Goal: Download file/media

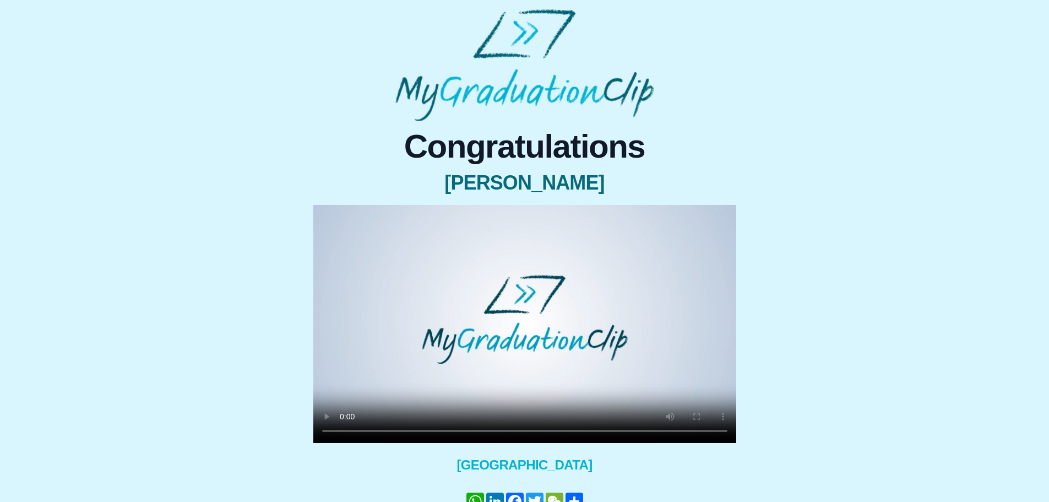
scroll to position [63, 0]
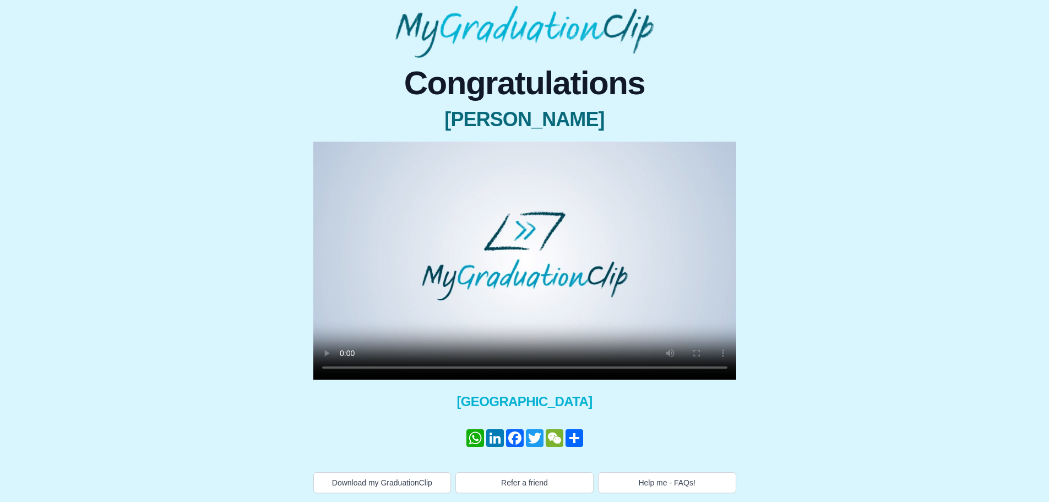
click at [696, 294] on video at bounding box center [524, 261] width 423 height 238
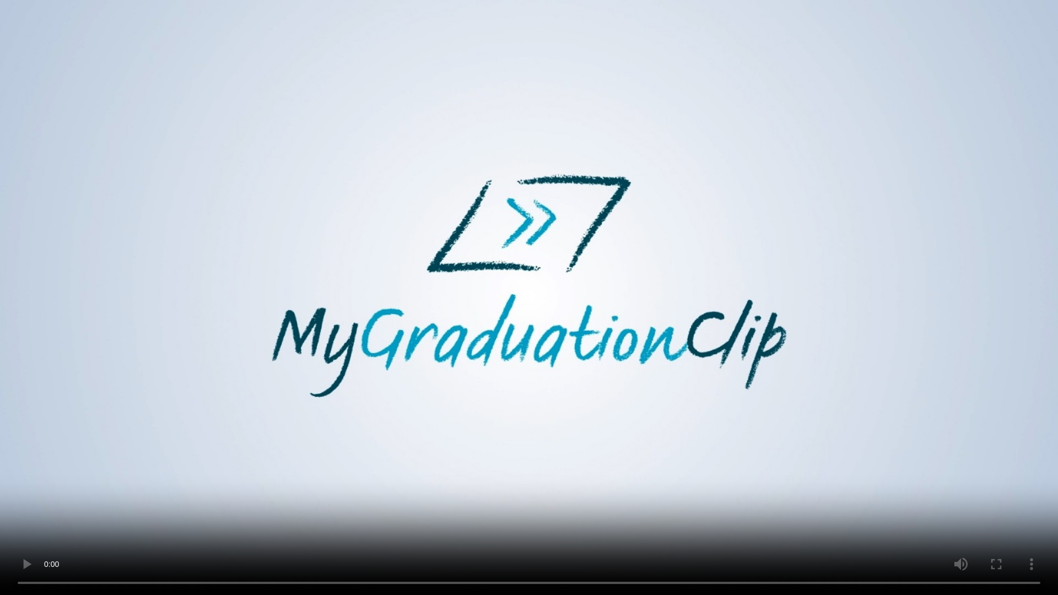
click at [740, 413] on video at bounding box center [529, 297] width 1058 height 595
click at [724, 418] on video at bounding box center [529, 297] width 1058 height 595
click at [295, 332] on video at bounding box center [529, 297] width 1058 height 595
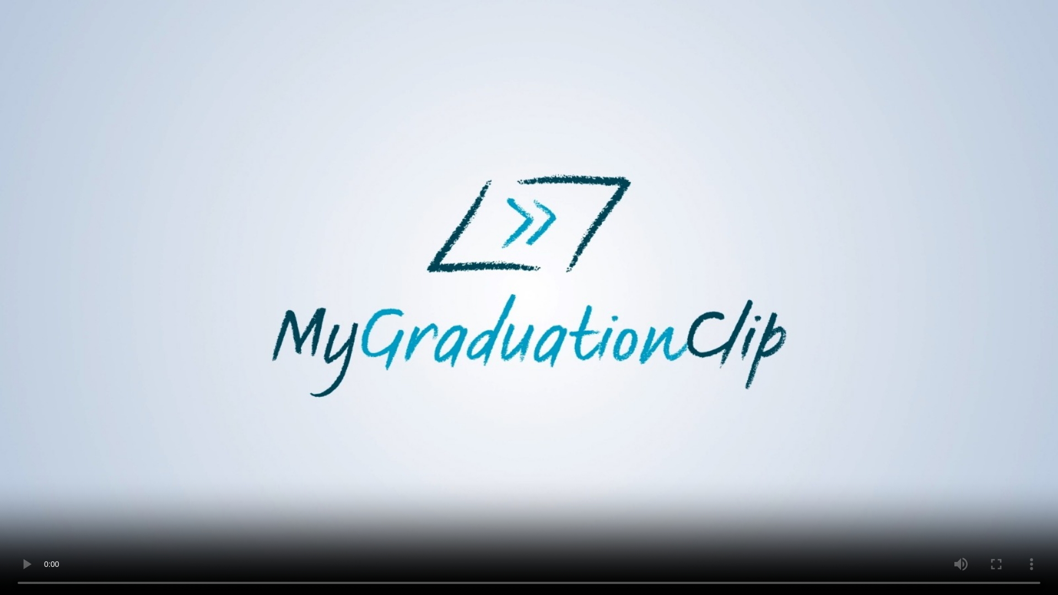
click at [313, 331] on video at bounding box center [529, 297] width 1058 height 595
click at [613, 388] on video at bounding box center [529, 297] width 1058 height 595
click at [378, 457] on video at bounding box center [529, 297] width 1058 height 595
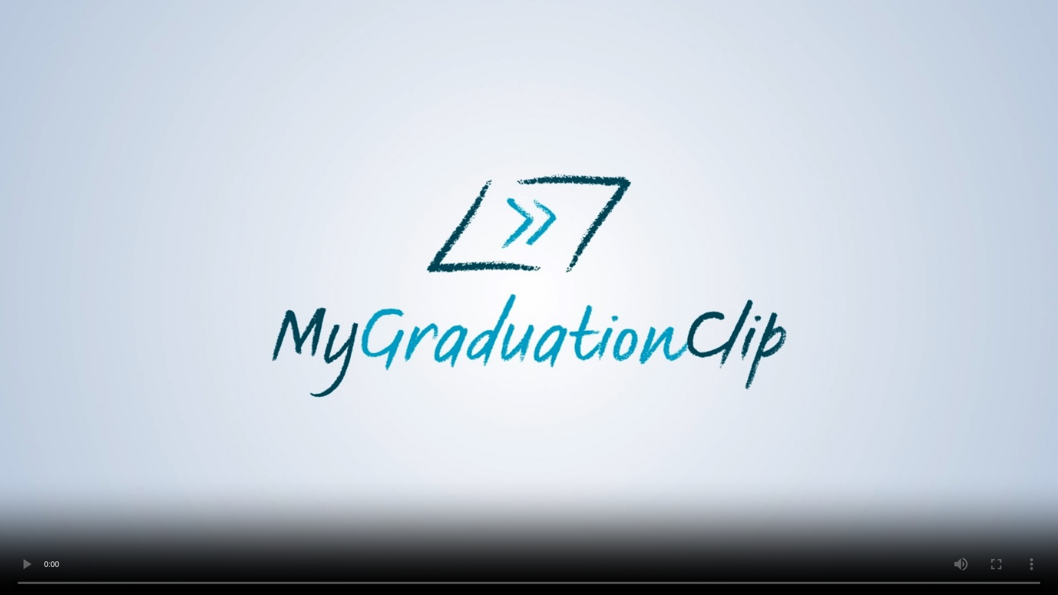
click at [378, 456] on video at bounding box center [529, 297] width 1058 height 595
click at [379, 456] on video at bounding box center [529, 297] width 1058 height 595
click at [368, 483] on video at bounding box center [529, 297] width 1058 height 595
click at [382, 469] on video at bounding box center [529, 297] width 1058 height 595
click at [379, 481] on video at bounding box center [529, 297] width 1058 height 595
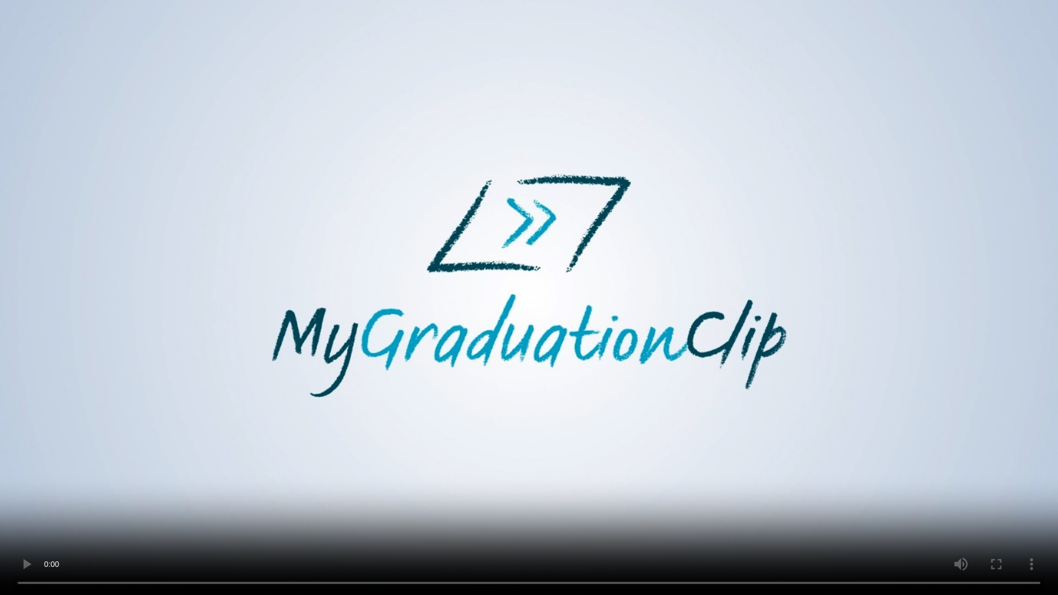
click at [400, 472] on video at bounding box center [529, 297] width 1058 height 595
click at [424, 462] on video at bounding box center [529, 297] width 1058 height 595
click at [438, 480] on video at bounding box center [529, 297] width 1058 height 595
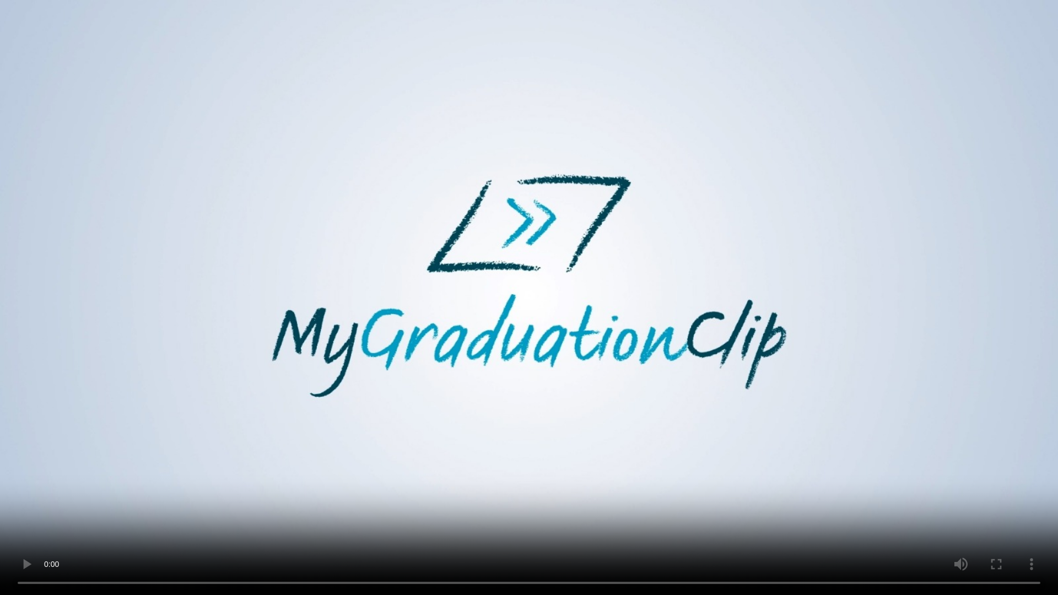
click at [472, 452] on video at bounding box center [529, 297] width 1058 height 595
click at [203, 434] on video at bounding box center [529, 297] width 1058 height 595
click at [251, 311] on video at bounding box center [529, 297] width 1058 height 595
click at [575, 371] on video at bounding box center [529, 297] width 1058 height 595
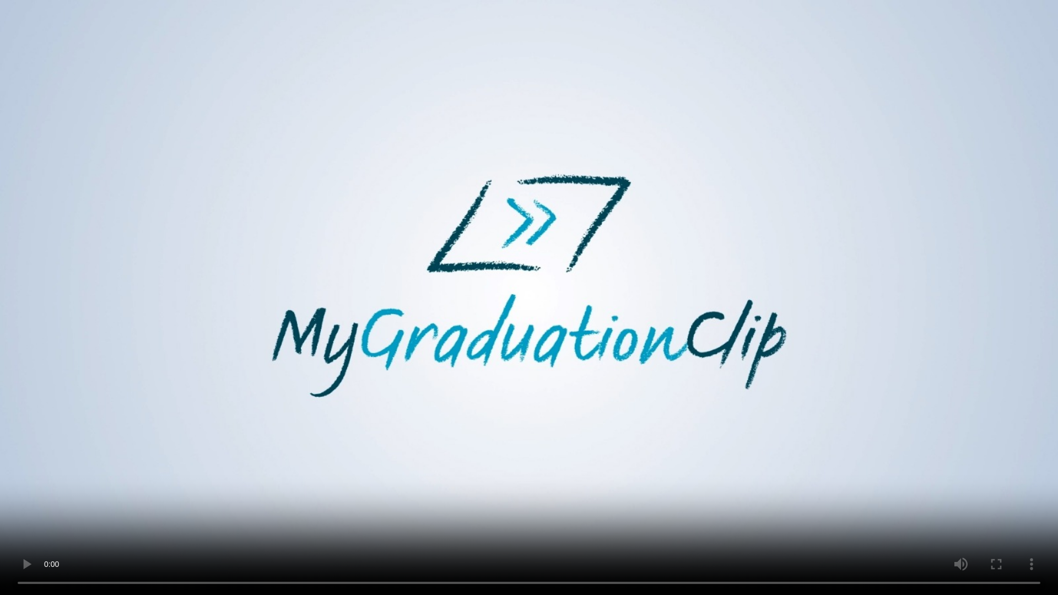
click at [193, 313] on video at bounding box center [529, 297] width 1058 height 595
click at [234, 267] on video at bounding box center [529, 297] width 1058 height 595
click at [481, 467] on video at bounding box center [529, 297] width 1058 height 595
click at [720, 298] on video at bounding box center [529, 297] width 1058 height 595
click at [847, 440] on video at bounding box center [529, 297] width 1058 height 595
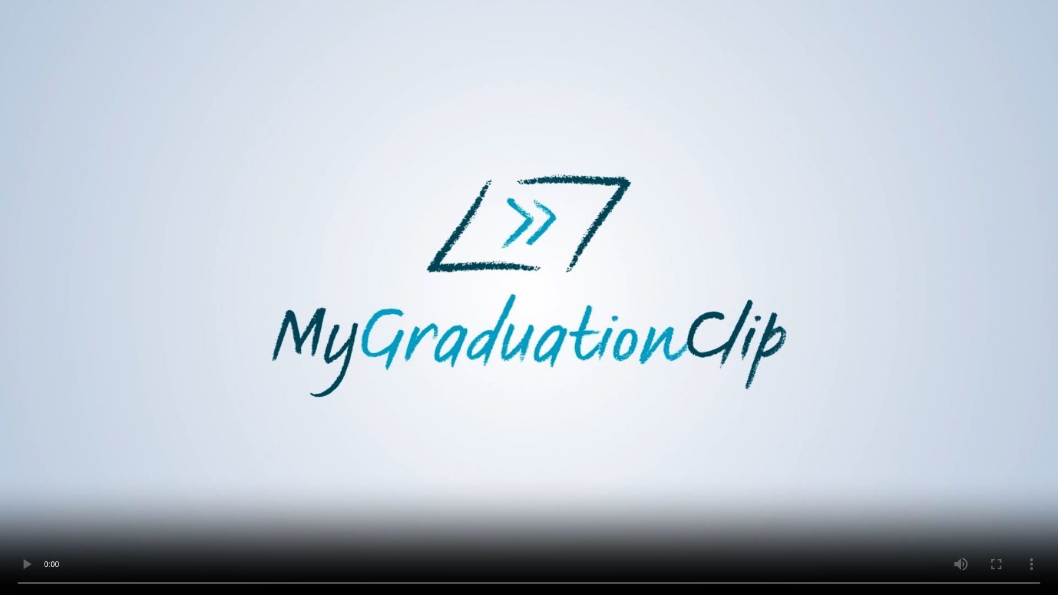
click at [642, 393] on video at bounding box center [529, 297] width 1058 height 595
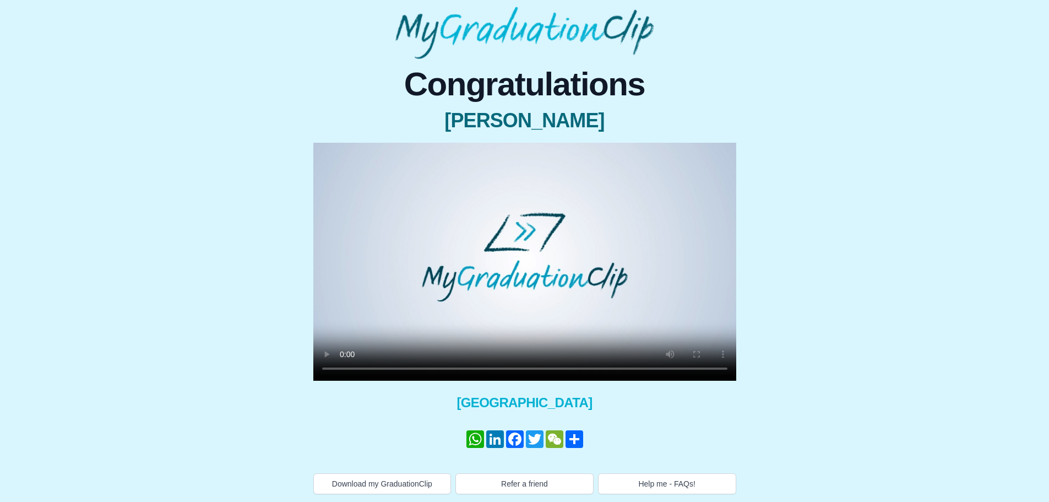
scroll to position [63, 0]
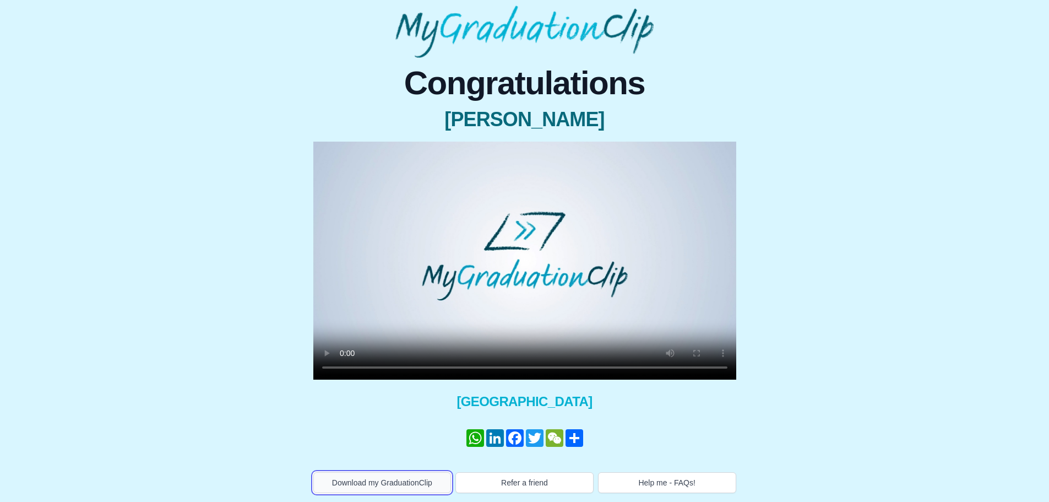
click at [402, 477] on button "Download my GraduationClip" at bounding box center [382, 482] width 138 height 21
click at [468, 437] on link "WhatsApp" at bounding box center [475, 438] width 20 height 18
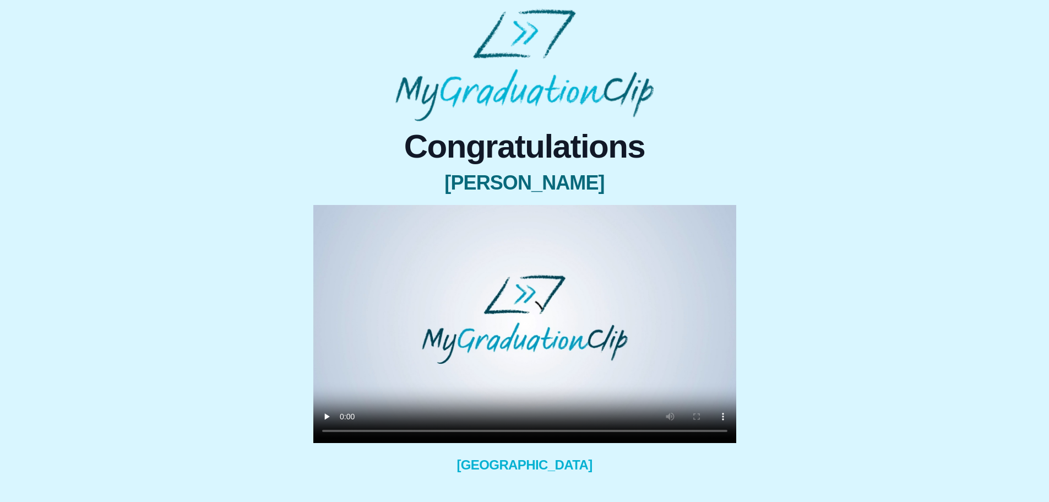
scroll to position [46, 0]
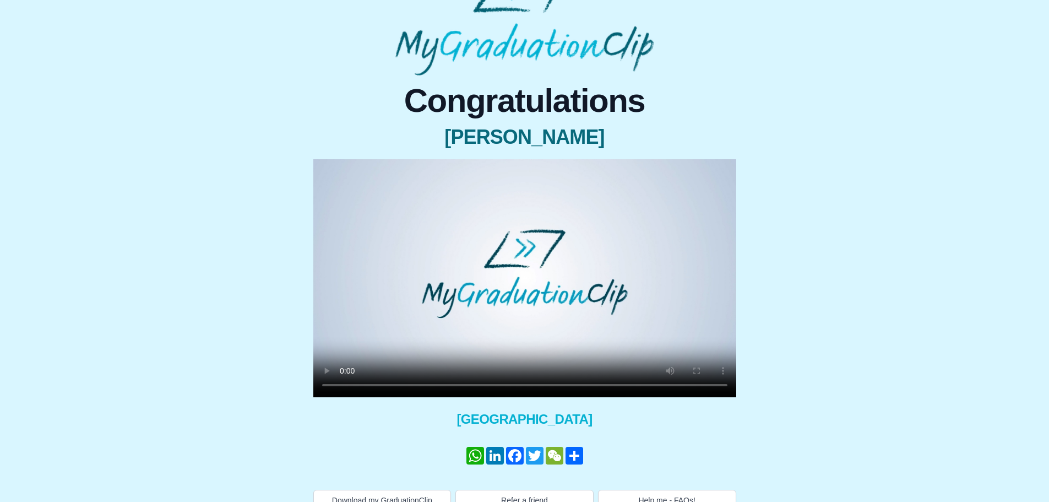
click at [702, 306] on video at bounding box center [524, 278] width 423 height 238
click at [702, 322] on video at bounding box center [524, 278] width 423 height 238
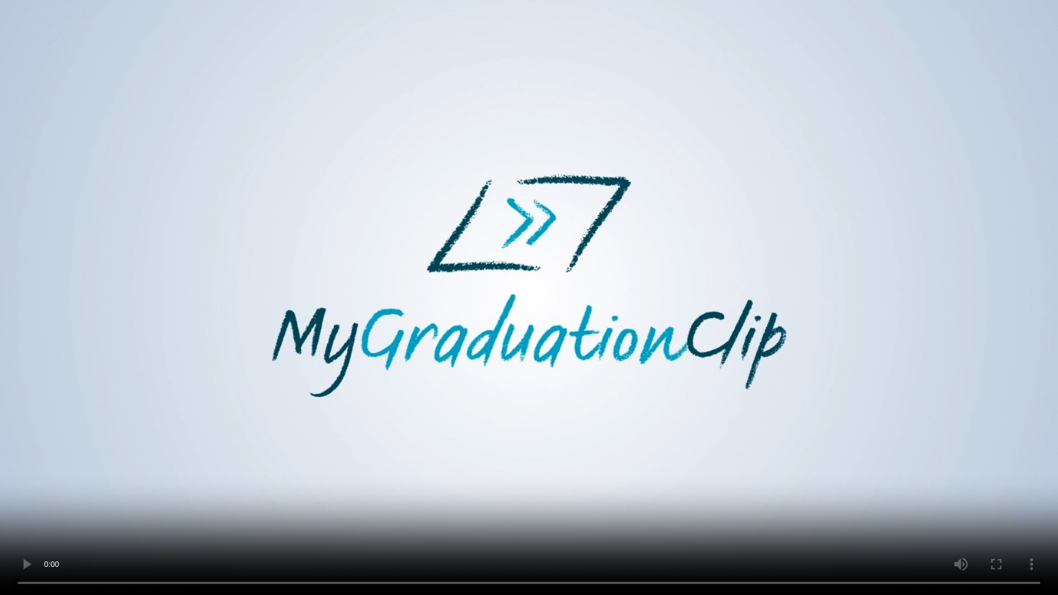
click at [701, 403] on video at bounding box center [529, 297] width 1058 height 595
click at [700, 395] on video at bounding box center [529, 297] width 1058 height 595
click at [642, 389] on video at bounding box center [529, 297] width 1058 height 595
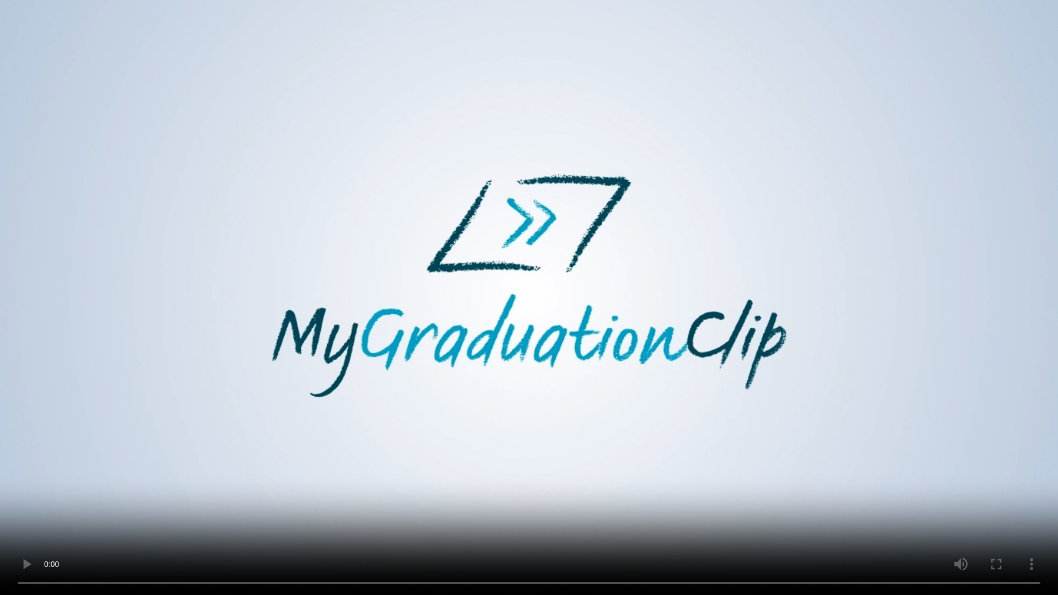
click at [642, 389] on video at bounding box center [529, 297] width 1058 height 595
click at [381, 471] on video at bounding box center [529, 297] width 1058 height 595
click at [475, 370] on video at bounding box center [529, 297] width 1058 height 595
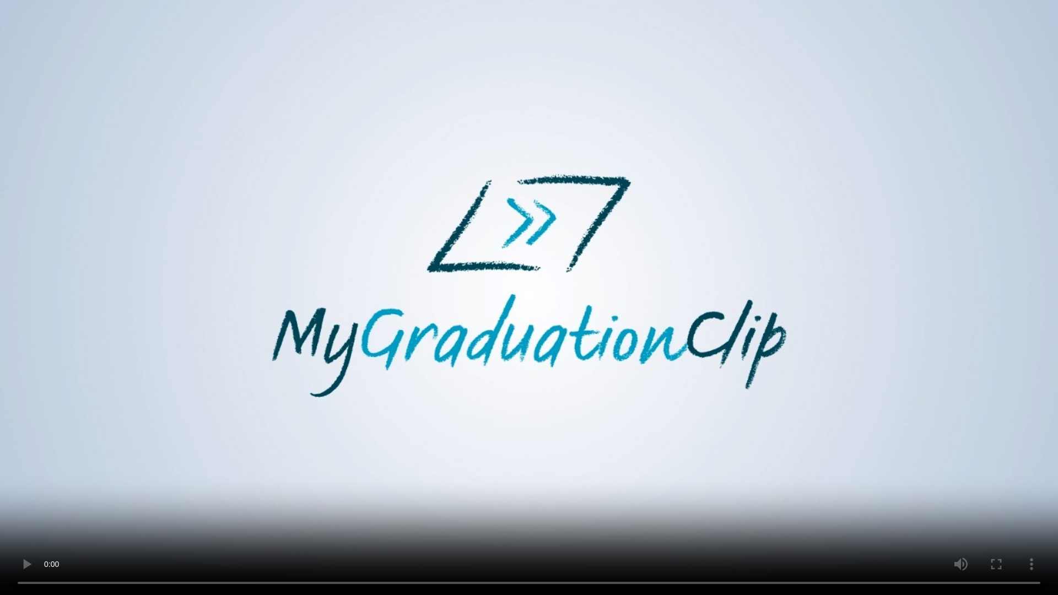
click at [429, 381] on video at bounding box center [529, 297] width 1058 height 595
click at [364, 469] on video at bounding box center [529, 297] width 1058 height 595
click at [374, 457] on video at bounding box center [529, 297] width 1058 height 595
click at [382, 443] on video at bounding box center [529, 297] width 1058 height 595
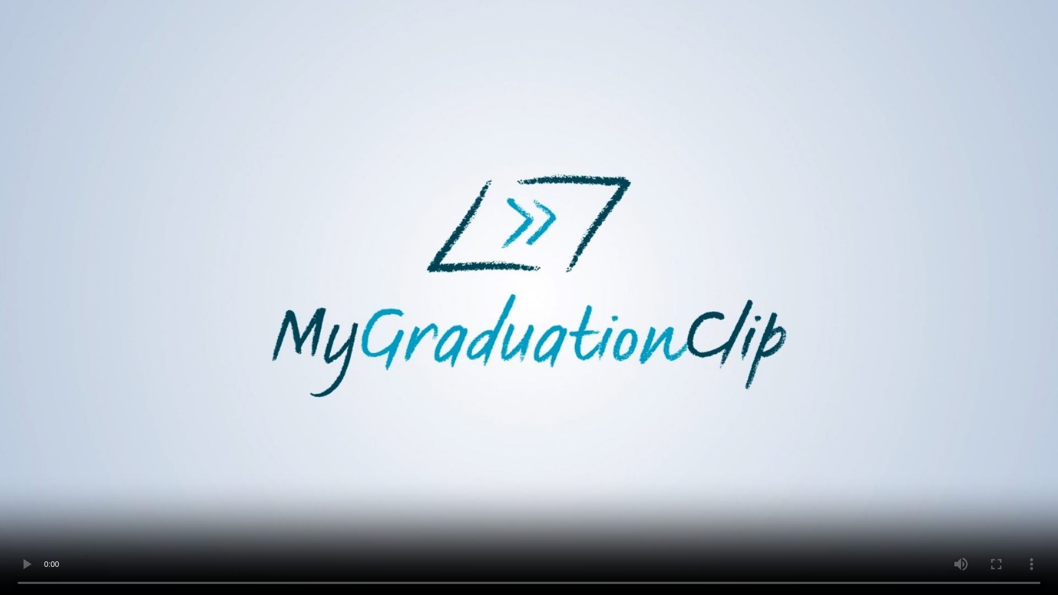
click at [383, 442] on video at bounding box center [529, 297] width 1058 height 595
click at [388, 435] on video at bounding box center [529, 297] width 1058 height 595
click at [393, 430] on video at bounding box center [529, 297] width 1058 height 595
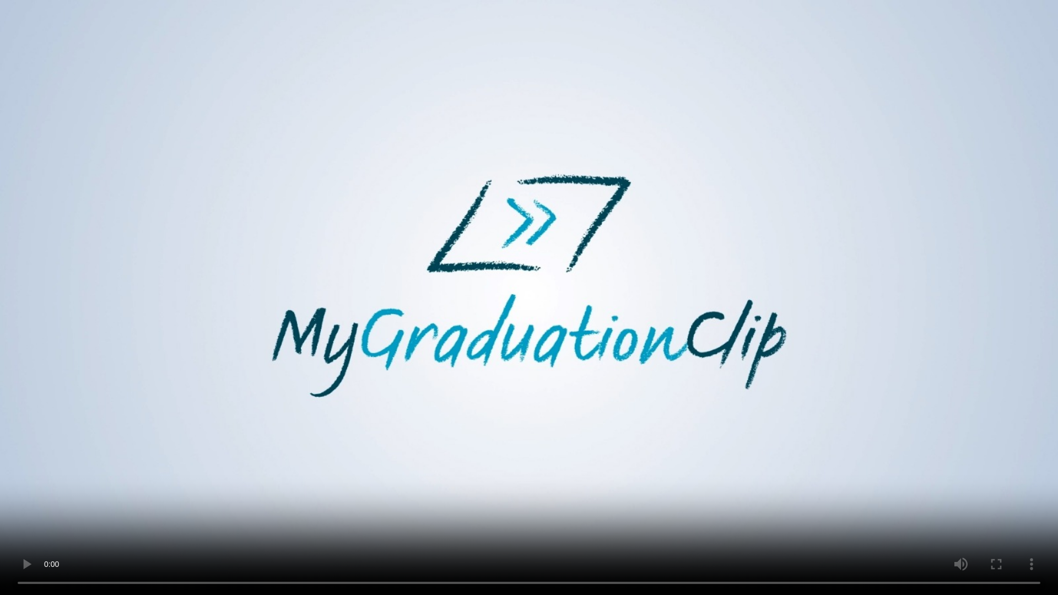
click at [393, 430] on video at bounding box center [529, 297] width 1058 height 595
click at [452, 395] on video at bounding box center [529, 297] width 1058 height 595
click at [604, 501] on video at bounding box center [529, 297] width 1058 height 595
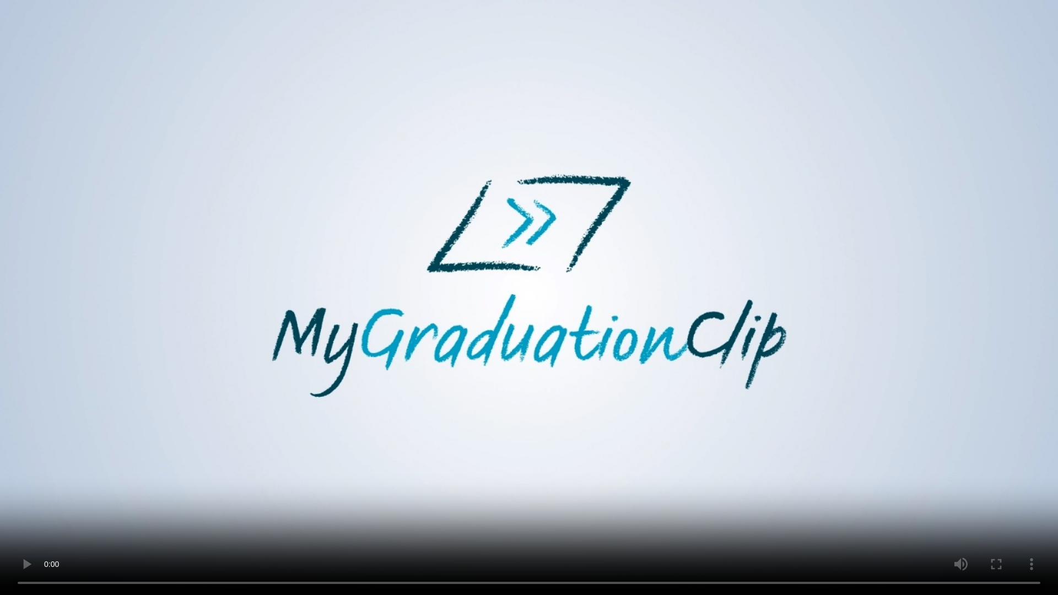
click at [604, 501] on video at bounding box center [529, 297] width 1058 height 595
click at [634, 414] on video at bounding box center [529, 297] width 1058 height 595
click at [465, 501] on video at bounding box center [529, 297] width 1058 height 595
click at [468, 496] on video at bounding box center [529, 297] width 1058 height 595
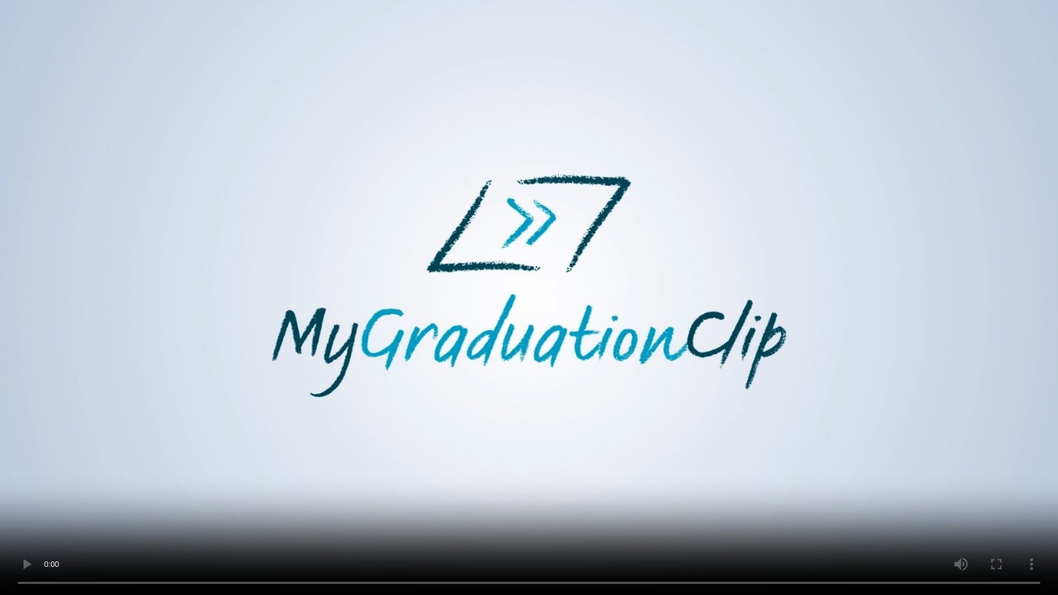
click at [468, 496] on video at bounding box center [529, 297] width 1058 height 595
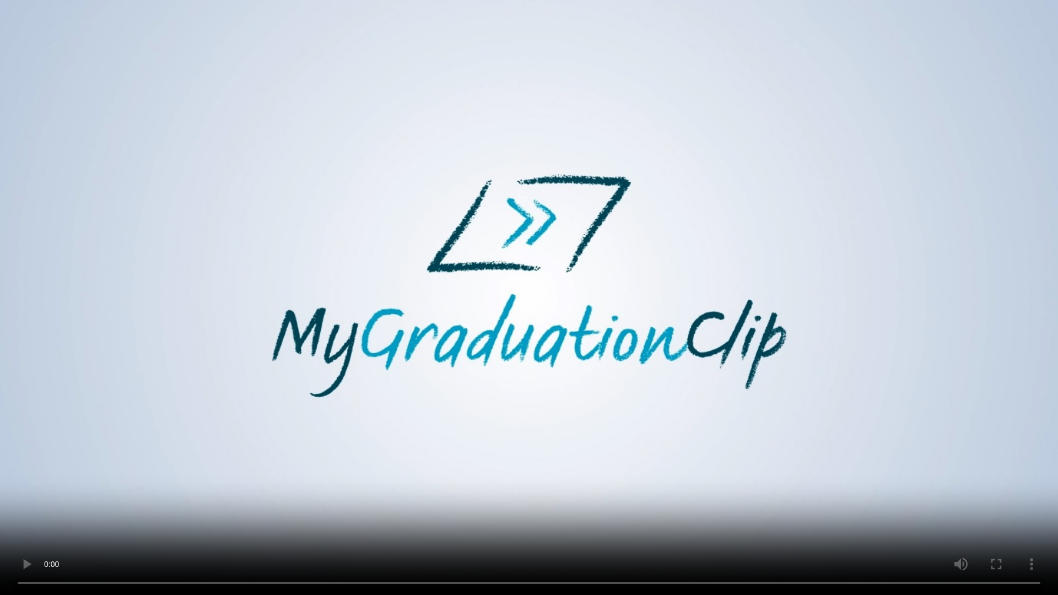
click at [468, 496] on video at bounding box center [529, 297] width 1058 height 595
click at [387, 501] on video at bounding box center [529, 297] width 1058 height 595
click at [693, 490] on video at bounding box center [529, 297] width 1058 height 595
click at [523, 430] on video at bounding box center [529, 297] width 1058 height 595
click at [546, 492] on video at bounding box center [529, 297] width 1058 height 595
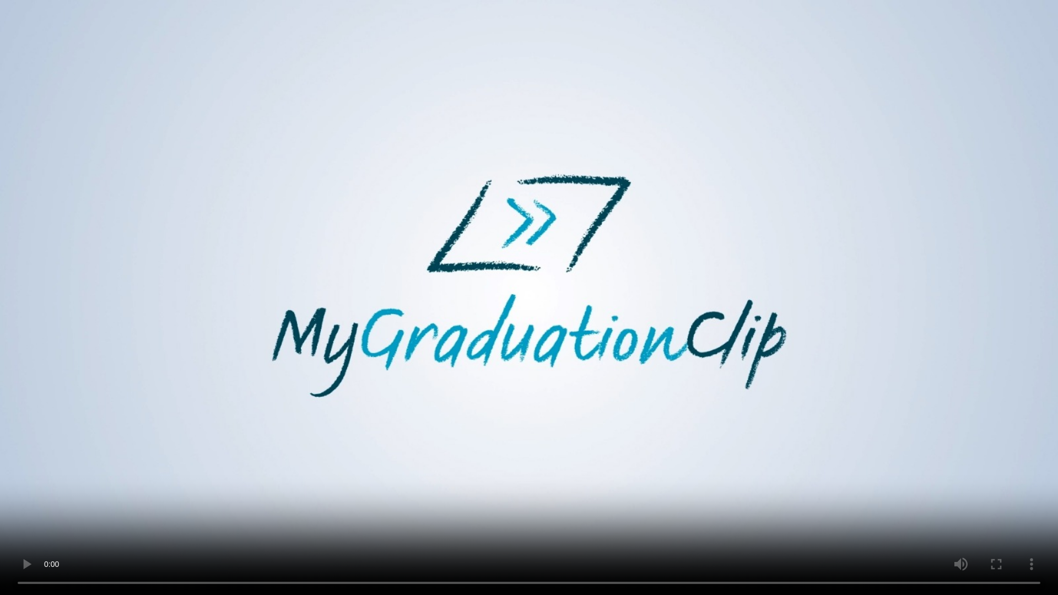
click at [492, 501] on video at bounding box center [529, 297] width 1058 height 595
click at [519, 481] on video at bounding box center [529, 297] width 1058 height 595
click at [519, 480] on video at bounding box center [529, 297] width 1058 height 595
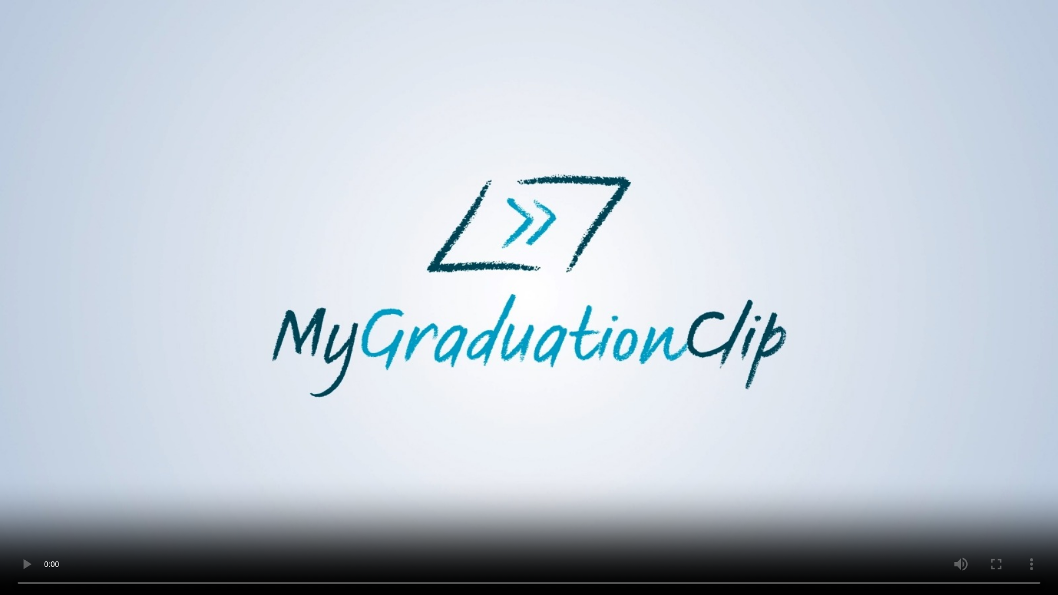
click at [519, 480] on video at bounding box center [529, 297] width 1058 height 595
click at [520, 479] on video at bounding box center [529, 297] width 1058 height 595
click at [805, 501] on video at bounding box center [529, 297] width 1058 height 595
click at [586, 435] on video at bounding box center [529, 297] width 1058 height 595
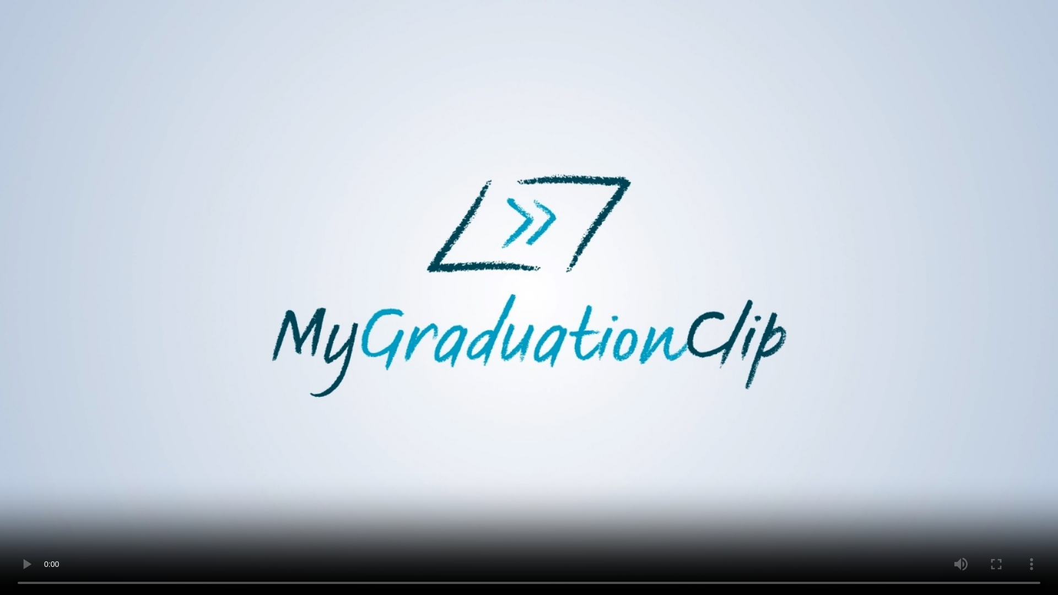
click at [590, 428] on video at bounding box center [529, 297] width 1058 height 595
click at [594, 423] on video at bounding box center [529, 297] width 1058 height 595
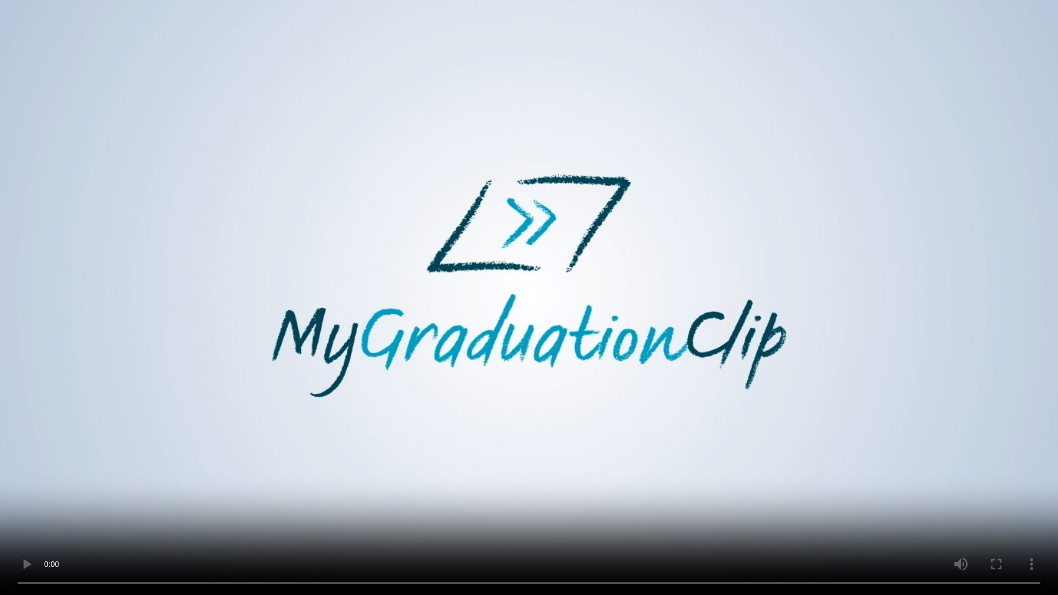
click at [594, 423] on video at bounding box center [529, 297] width 1058 height 595
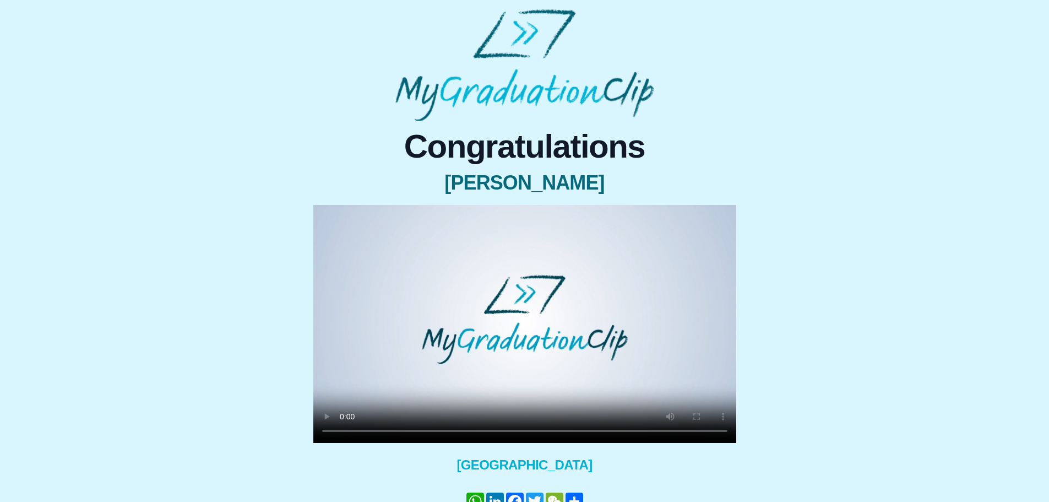
click at [599, 360] on video at bounding box center [524, 324] width 423 height 238
